Goal: Information Seeking & Learning: Learn about a topic

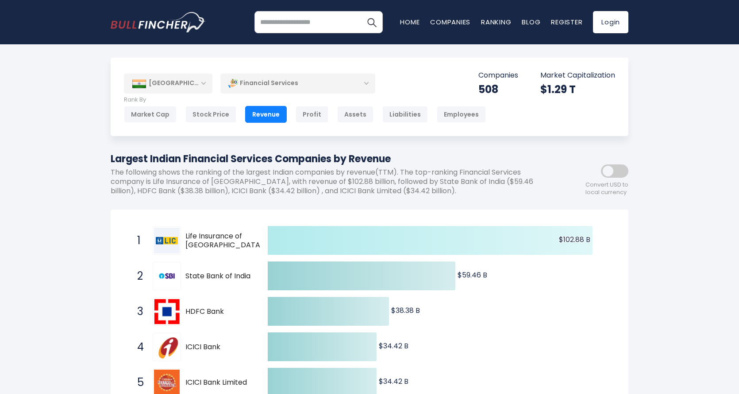
scroll to position [89, 0]
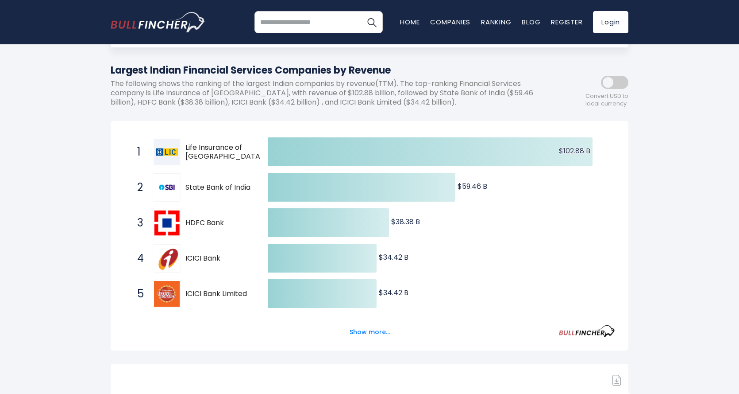
drag, startPoint x: 202, startPoint y: 190, endPoint x: 256, endPoint y: 187, distance: 53.7
click at [248, 189] on div "2 State Bank of India SBKFF" at bounding box center [193, 187] width 120 height 28
drag, startPoint x: 257, startPoint y: 187, endPoint x: 179, endPoint y: 194, distance: 77.8
click at [179, 194] on span "2 State Bank of India SBKFF" at bounding box center [194, 187] width 133 height 33
drag, startPoint x: 222, startPoint y: 215, endPoint x: 170, endPoint y: 229, distance: 54.1
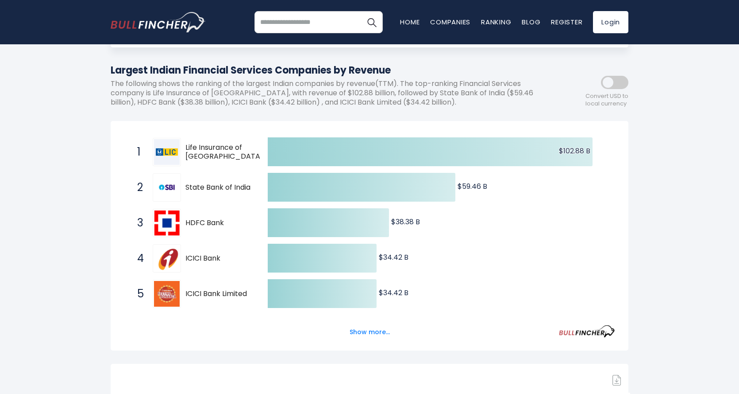
click at [170, 229] on div "3 HDFC Bank HDB" at bounding box center [193, 223] width 120 height 28
drag, startPoint x: 217, startPoint y: 246, endPoint x: 212, endPoint y: 259, distance: 14.1
click at [212, 259] on div "4 ICICI Bank ICICIBANK.NS" at bounding box center [193, 258] width 120 height 28
drag, startPoint x: 246, startPoint y: 279, endPoint x: 224, endPoint y: 290, distance: 24.6
click at [224, 290] on span "5 ICICI Bank Limited IBN" at bounding box center [194, 293] width 133 height 33
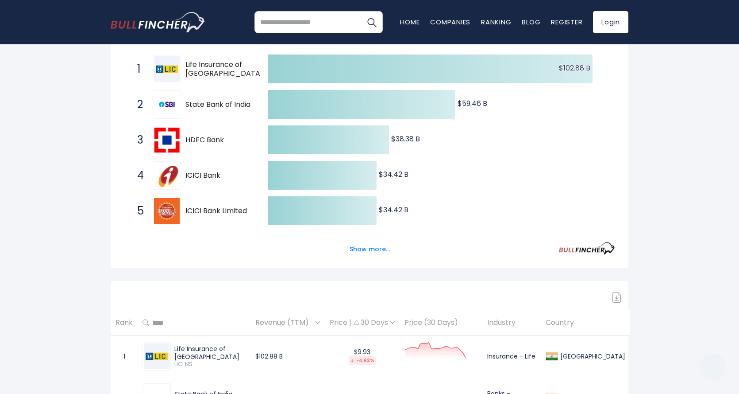
scroll to position [177, 0]
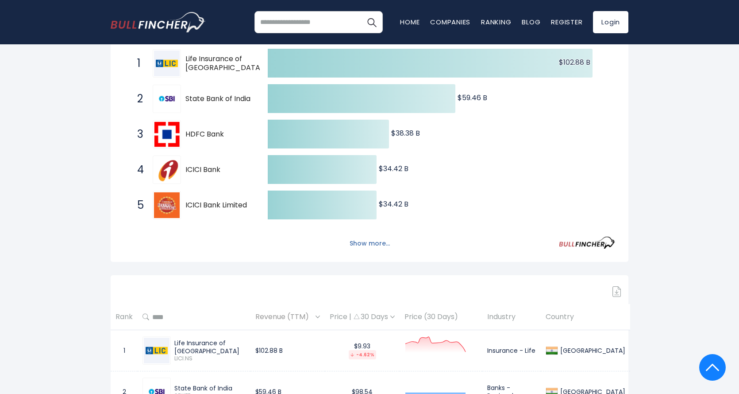
click at [379, 242] on button "Show more..." at bounding box center [369, 243] width 51 height 15
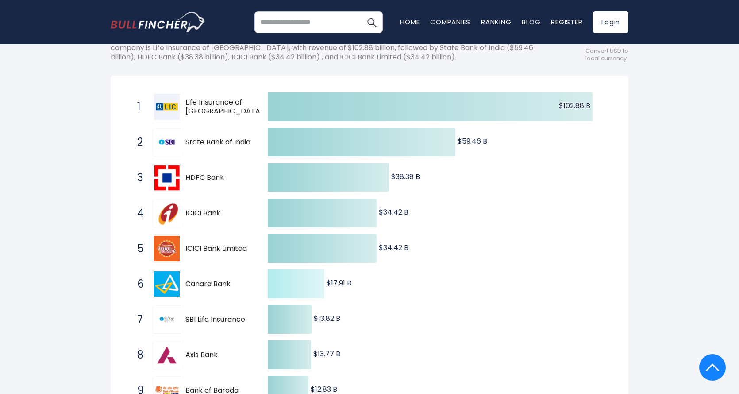
scroll to position [133, 0]
